Goal: Task Accomplishment & Management: Use online tool/utility

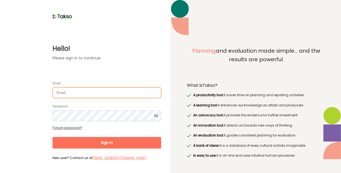
click at [93, 96] on input "Email" at bounding box center [107, 92] width 109 height 11
type input "[EMAIL_ADDRESS][DOMAIN_NAME]"
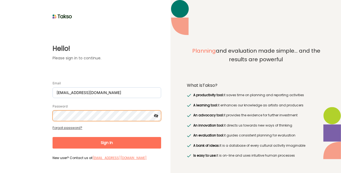
click at [53, 137] on button "Sign In" at bounding box center [107, 143] width 109 height 12
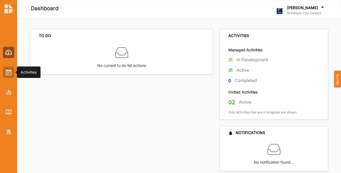
click at [11, 72] on img at bounding box center [9, 72] width 6 height 6
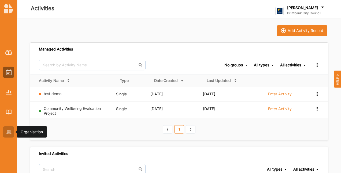
click at [14, 132] on div at bounding box center [8, 131] width 11 height 11
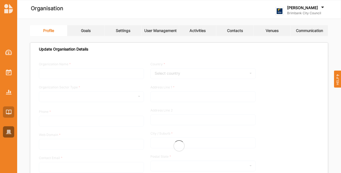
type input "Brimbank City Council"
type input "[PHONE_NUMBER]"
type input "[DOMAIN_NAME]"
type input "[EMAIL_ADDRESS][DOMAIN_NAME]"
type input "[STREET_ADDRESS]"
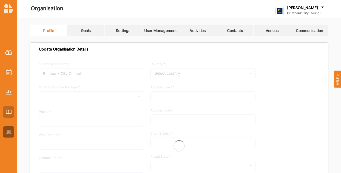
type input "Sunshine"
type input "3020"
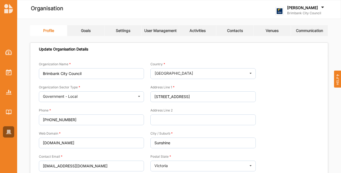
click at [210, 34] on link "Activities" at bounding box center [197, 30] width 37 height 11
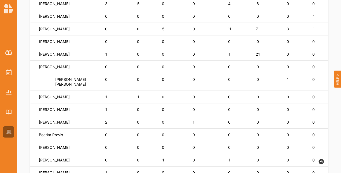
scroll to position [107, 0]
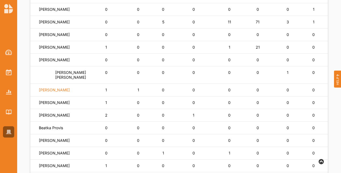
click at [66, 92] on label "[PERSON_NAME]" at bounding box center [54, 89] width 31 height 5
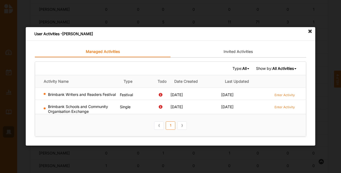
click at [311, 29] on icon at bounding box center [310, 31] width 9 height 9
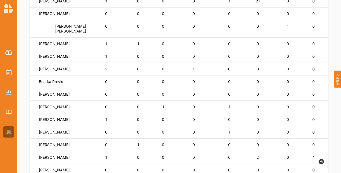
scroll to position [161, 0]
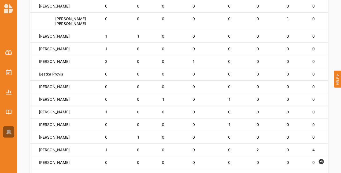
click at [62, 114] on div "[PERSON_NAME]" at bounding box center [62, 111] width 47 height 5
click at [52, 114] on label "[PERSON_NAME]" at bounding box center [54, 111] width 31 height 5
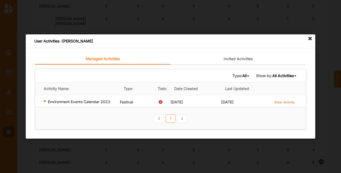
click at [284, 101] on label "Enter Activity" at bounding box center [285, 102] width 20 height 5
click at [308, 38] on icon at bounding box center [310, 38] width 9 height 9
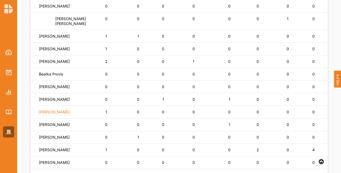
click at [56, 114] on label "[PERSON_NAME]" at bounding box center [54, 111] width 31 height 5
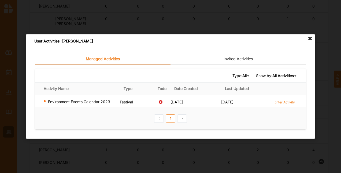
click at [312, 39] on icon at bounding box center [310, 38] width 9 height 9
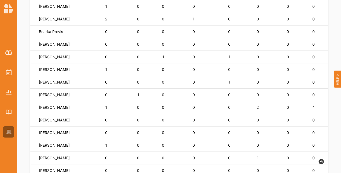
scroll to position [215, 0]
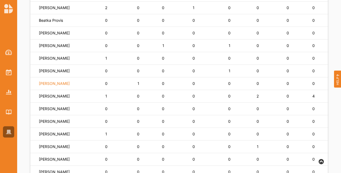
click at [45, 86] on label "[PERSON_NAME]" at bounding box center [54, 83] width 31 height 5
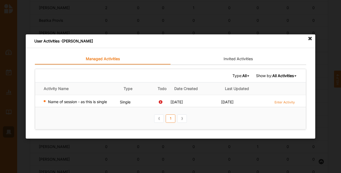
click at [309, 39] on icon at bounding box center [310, 38] width 9 height 9
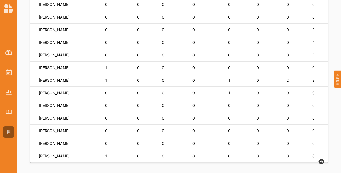
scroll to position [408, 0]
click at [54, 156] on label "[PERSON_NAME]" at bounding box center [54, 155] width 31 height 5
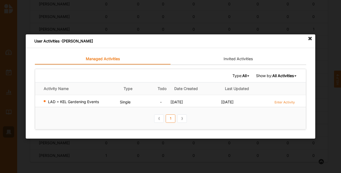
click at [313, 40] on icon at bounding box center [310, 38] width 9 height 9
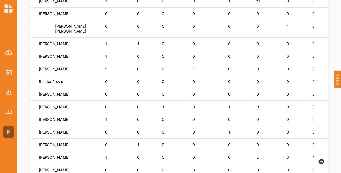
scroll to position [161, 0]
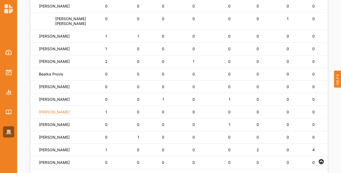
click at [58, 114] on label "[PERSON_NAME]" at bounding box center [54, 111] width 31 height 5
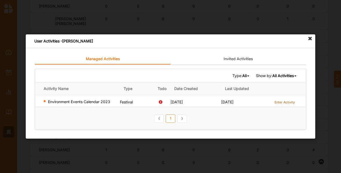
click at [279, 101] on label "Enter Activity" at bounding box center [285, 102] width 20 height 5
click at [309, 37] on icon at bounding box center [310, 38] width 9 height 9
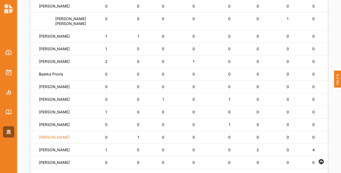
click at [56, 139] on label "[PERSON_NAME]" at bounding box center [54, 137] width 31 height 5
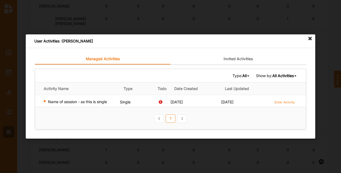
click at [310, 39] on icon at bounding box center [310, 38] width 9 height 9
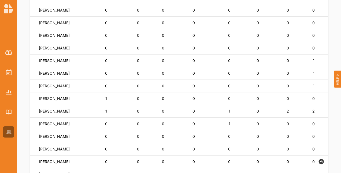
scroll to position [408, 0]
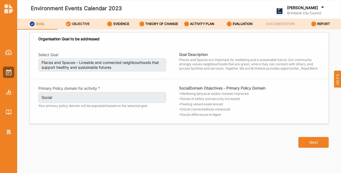
click at [82, 23] on label "OBJECTIVE" at bounding box center [81, 24] width 18 height 4
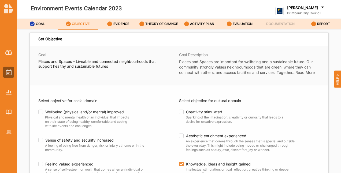
click at [43, 23] on label "GOAL" at bounding box center [40, 24] width 9 height 4
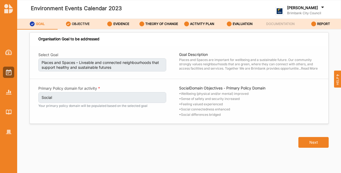
click at [78, 23] on label "OBJECTIVE" at bounding box center [81, 24] width 18 height 4
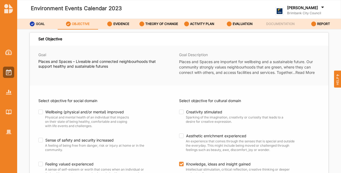
click at [31, 20] on div "GOAL" at bounding box center [37, 24] width 15 height 10
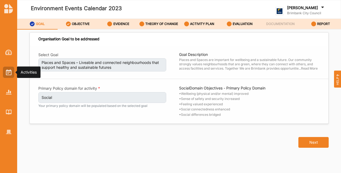
click at [8, 74] on img at bounding box center [9, 72] width 6 height 6
